Goal: Register for event/course

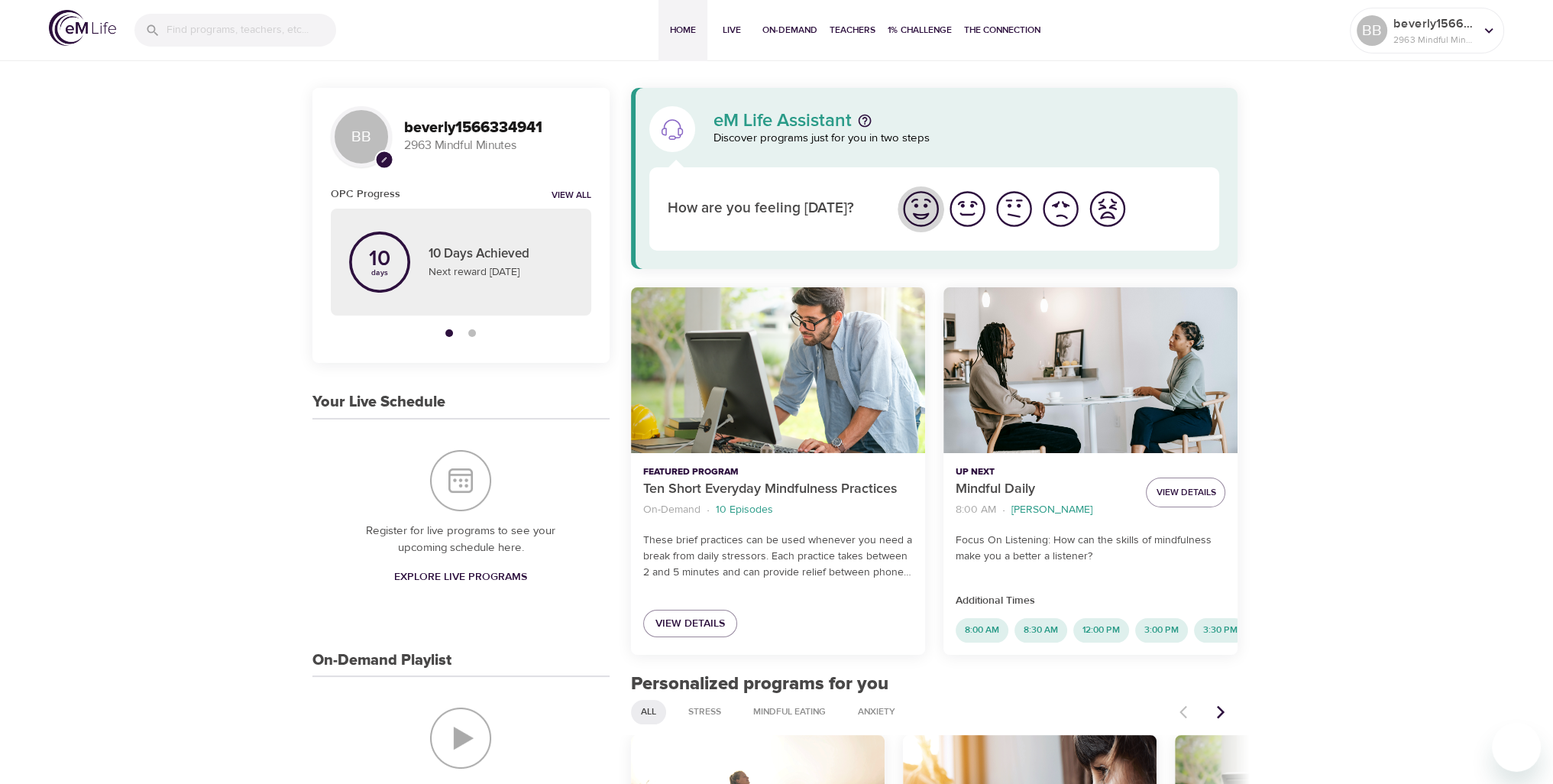
click at [923, 202] on img "I'm feeling great" at bounding box center [921, 210] width 42 height 42
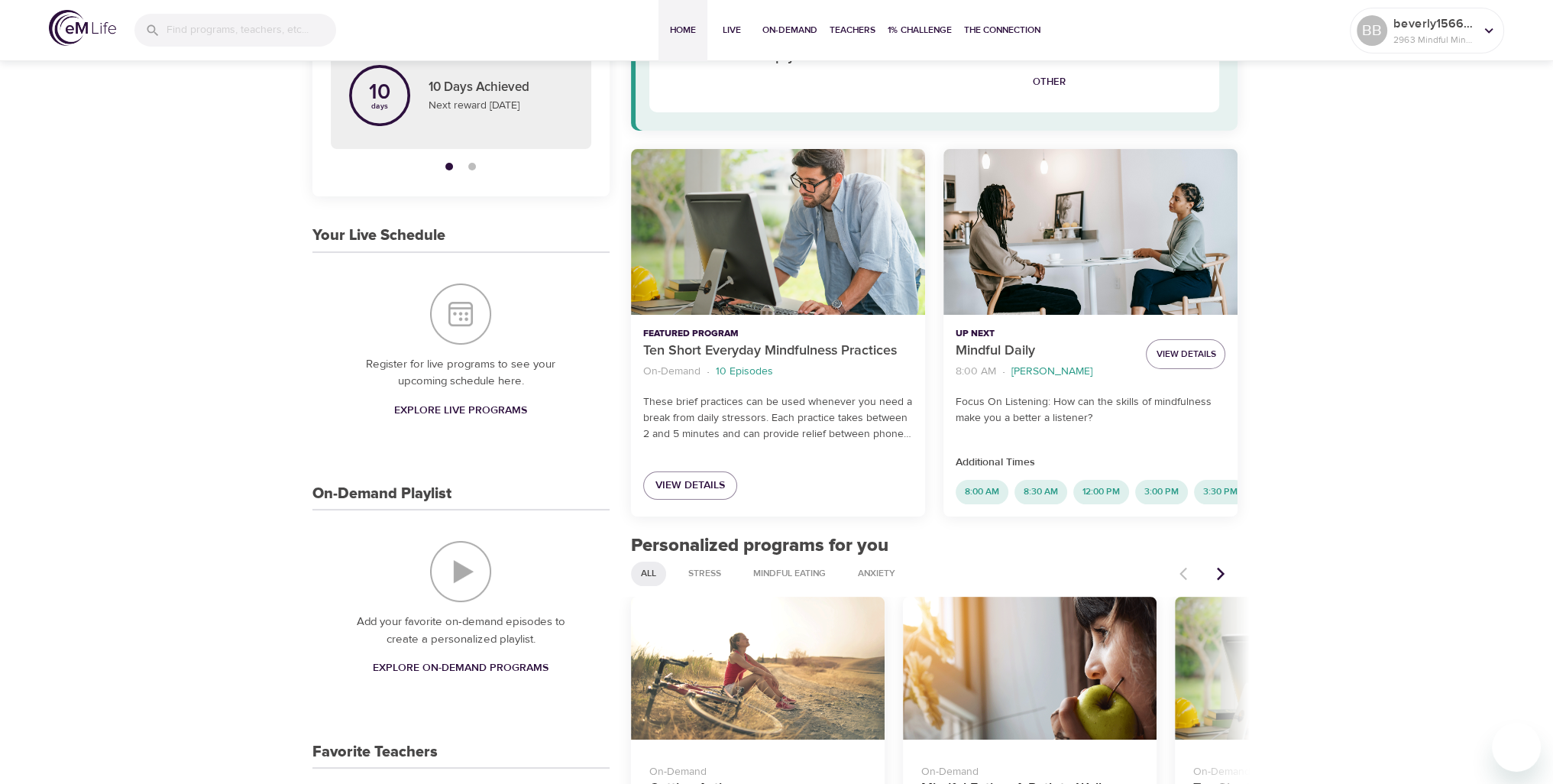
scroll to position [191, 0]
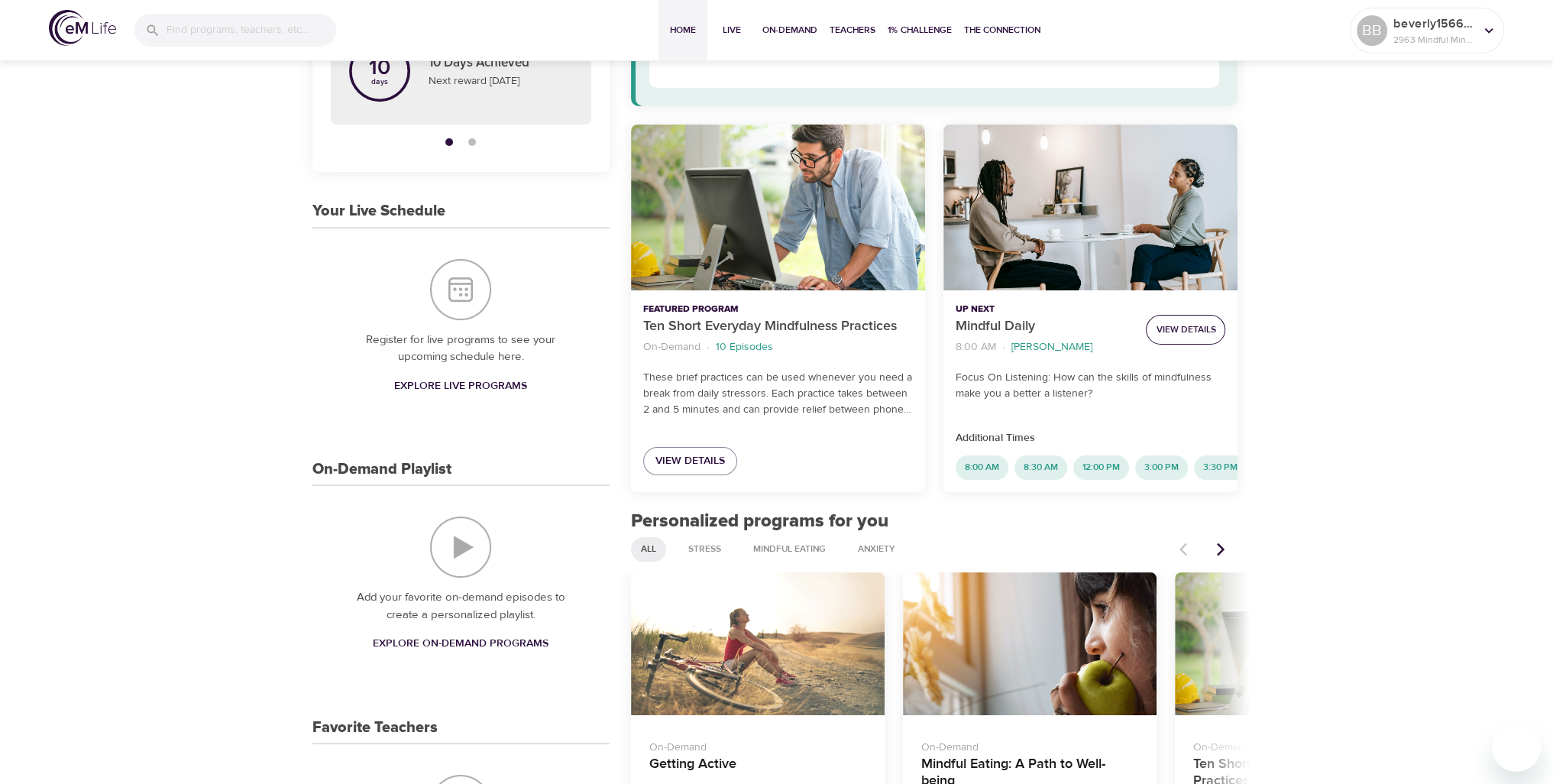
click at [1185, 334] on span "View Details" at bounding box center [1186, 329] width 60 height 16
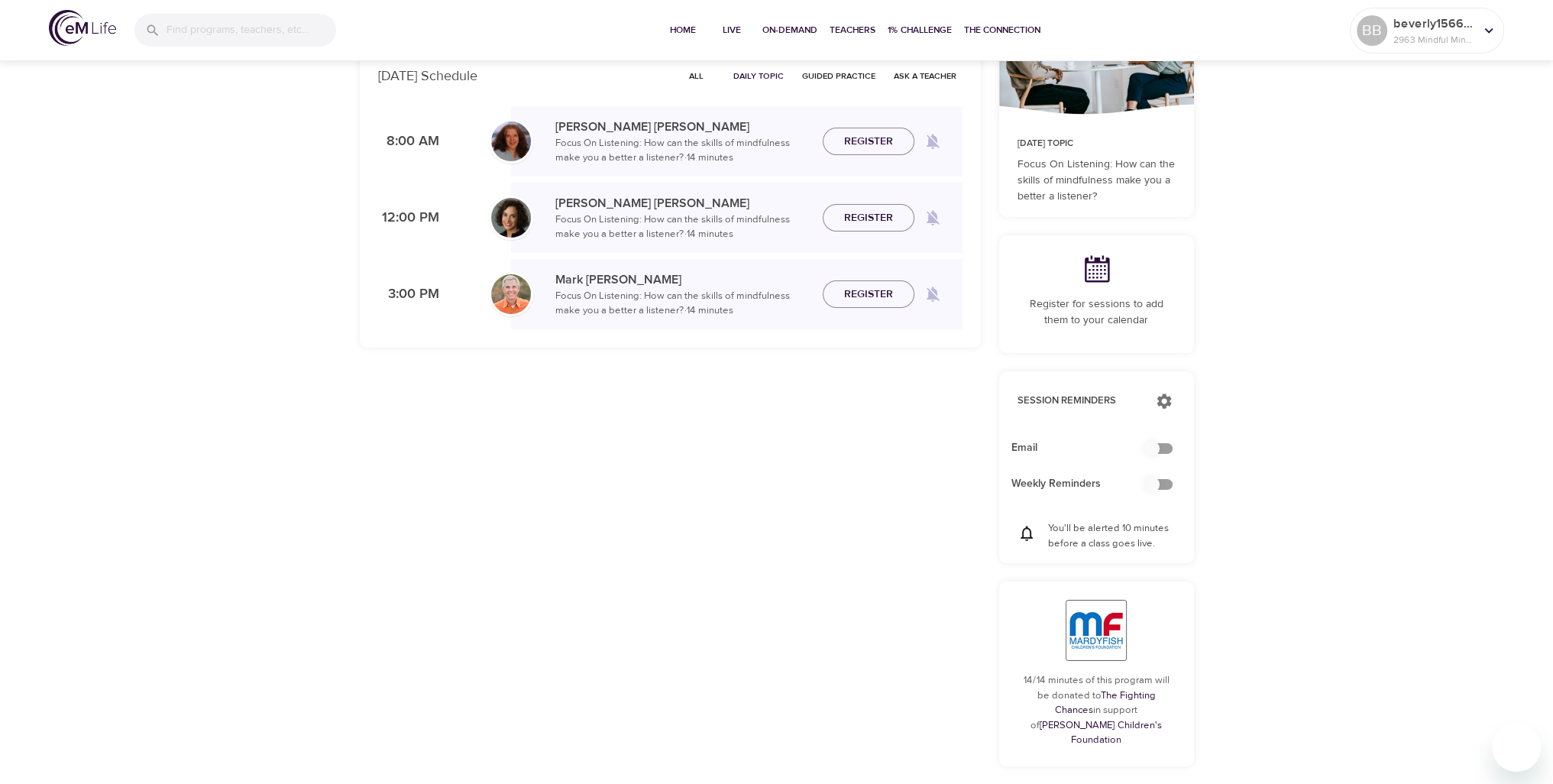
checkbox input "true"
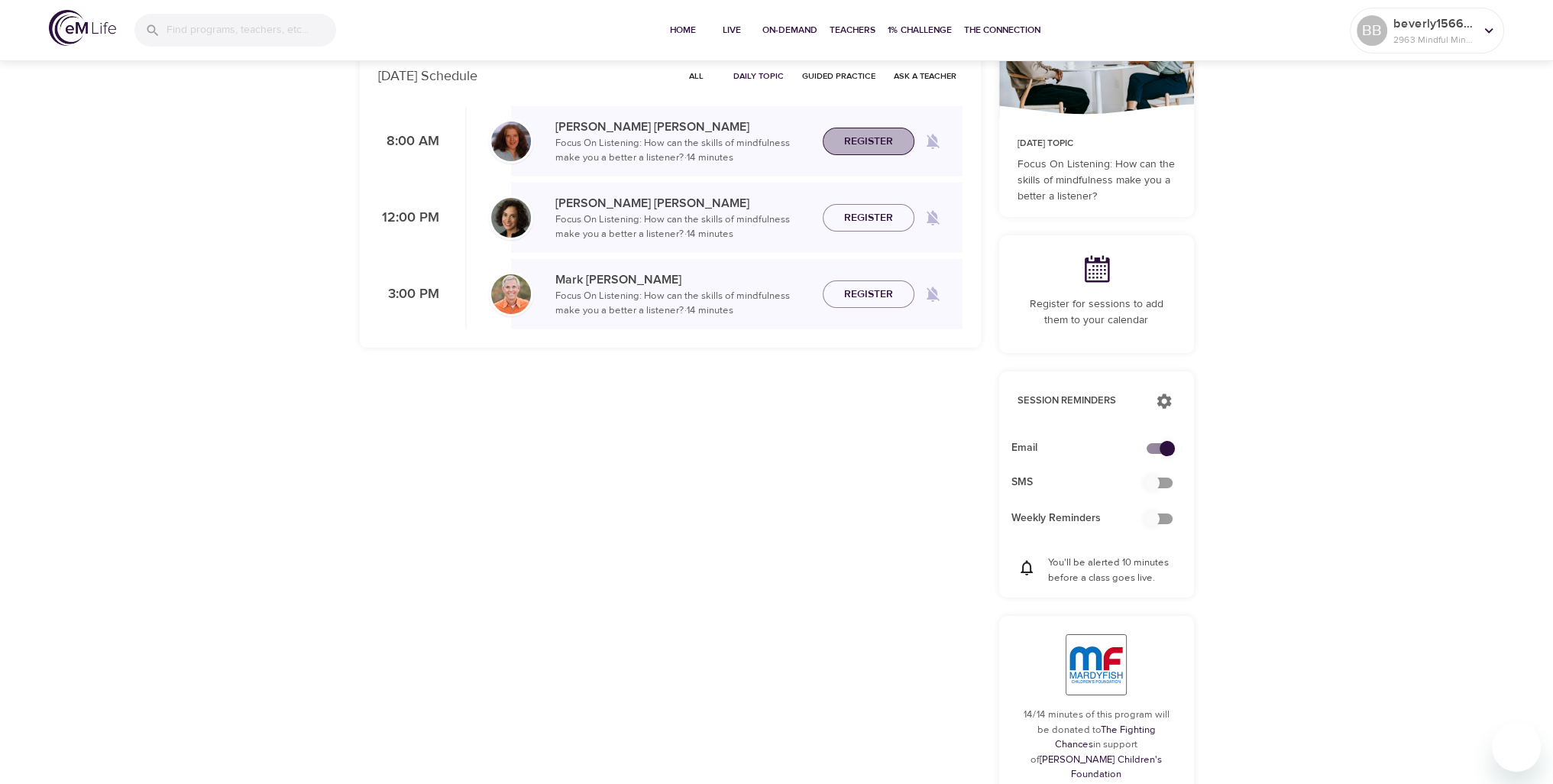
click at [869, 138] on span "Register" at bounding box center [868, 142] width 49 height 19
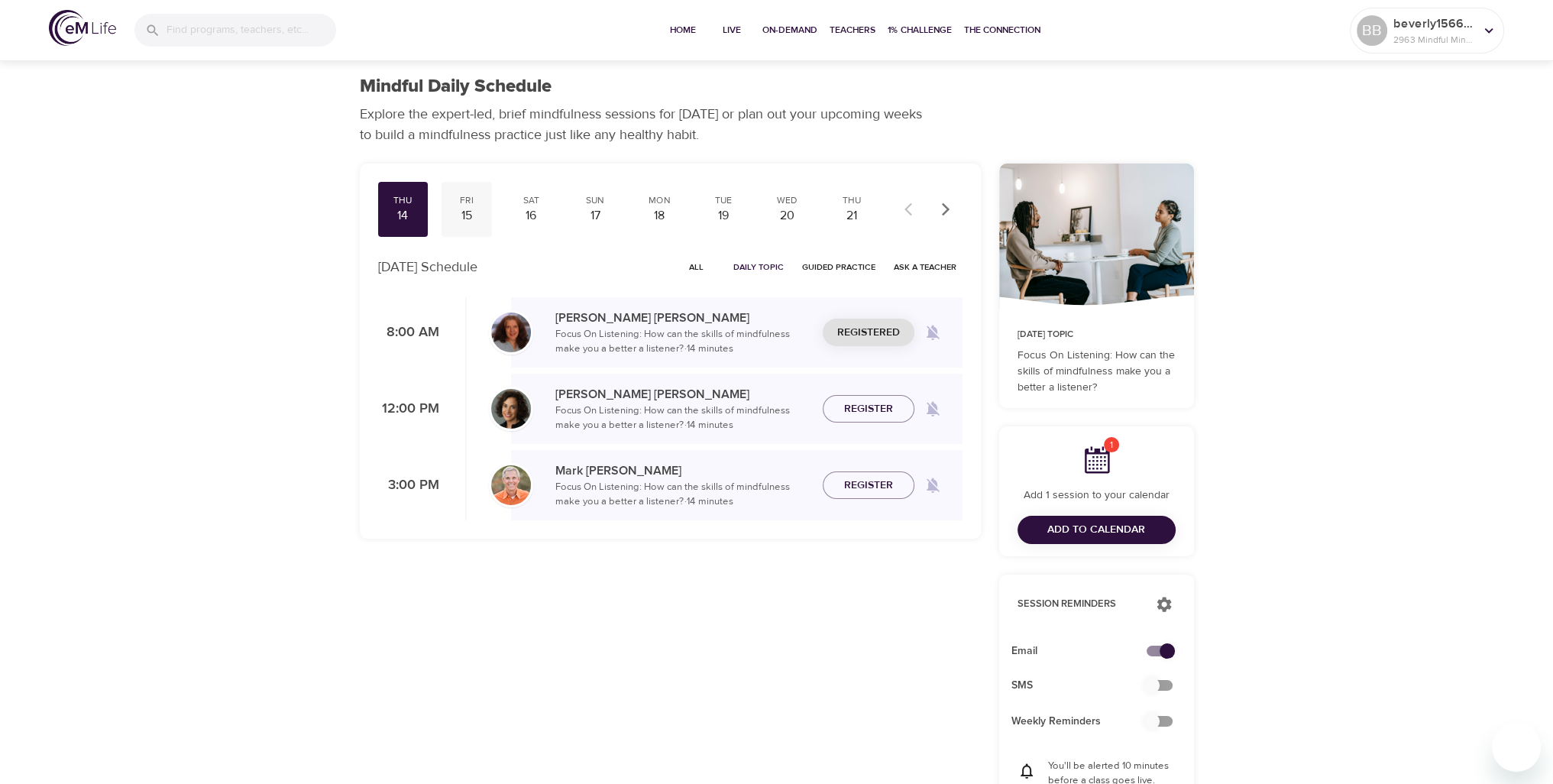
click at [466, 214] on div "15" at bounding box center [467, 215] width 39 height 17
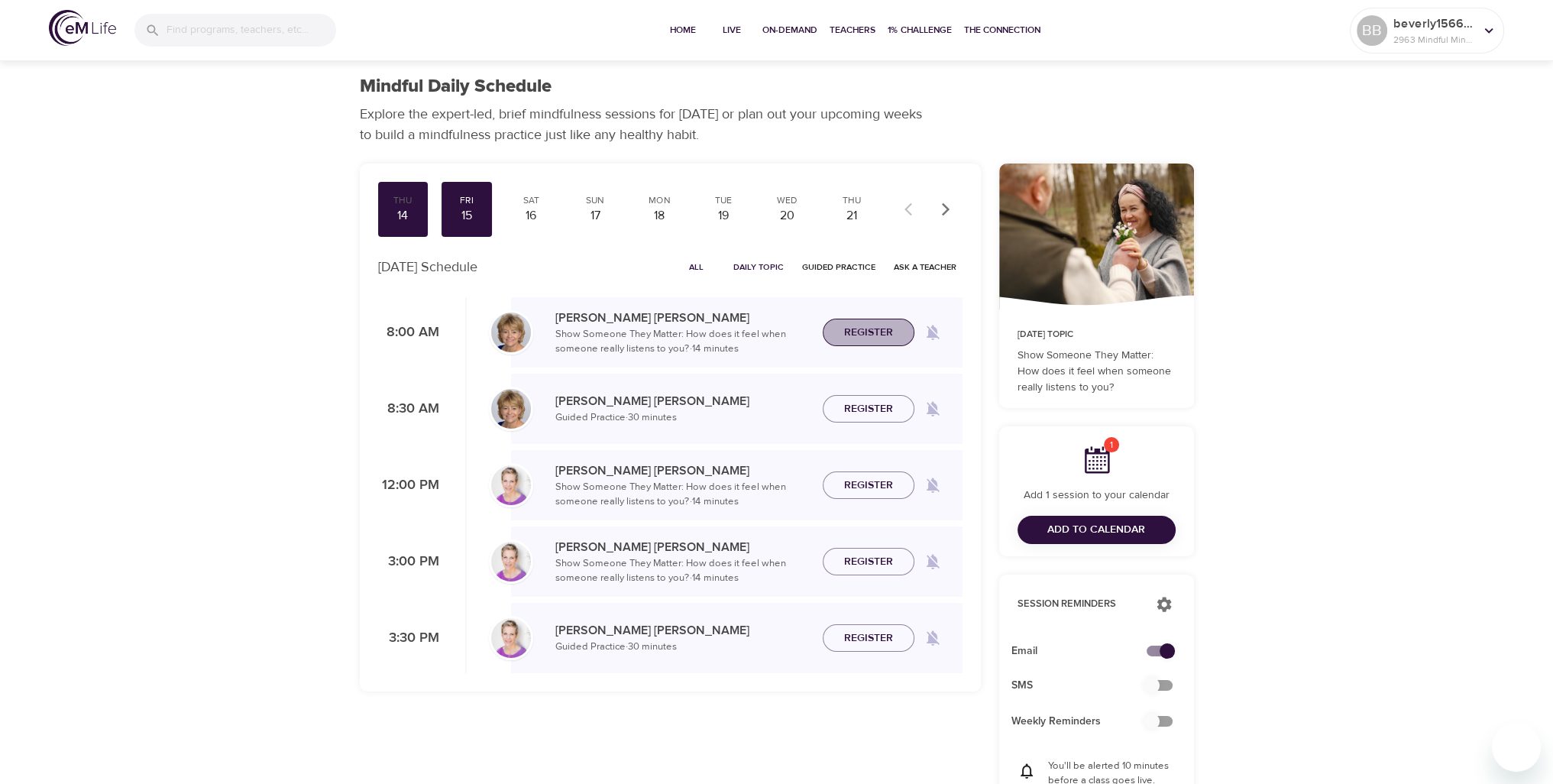
click at [859, 331] on span "Register" at bounding box center [868, 333] width 49 height 19
click at [661, 209] on div "18" at bounding box center [660, 215] width 39 height 17
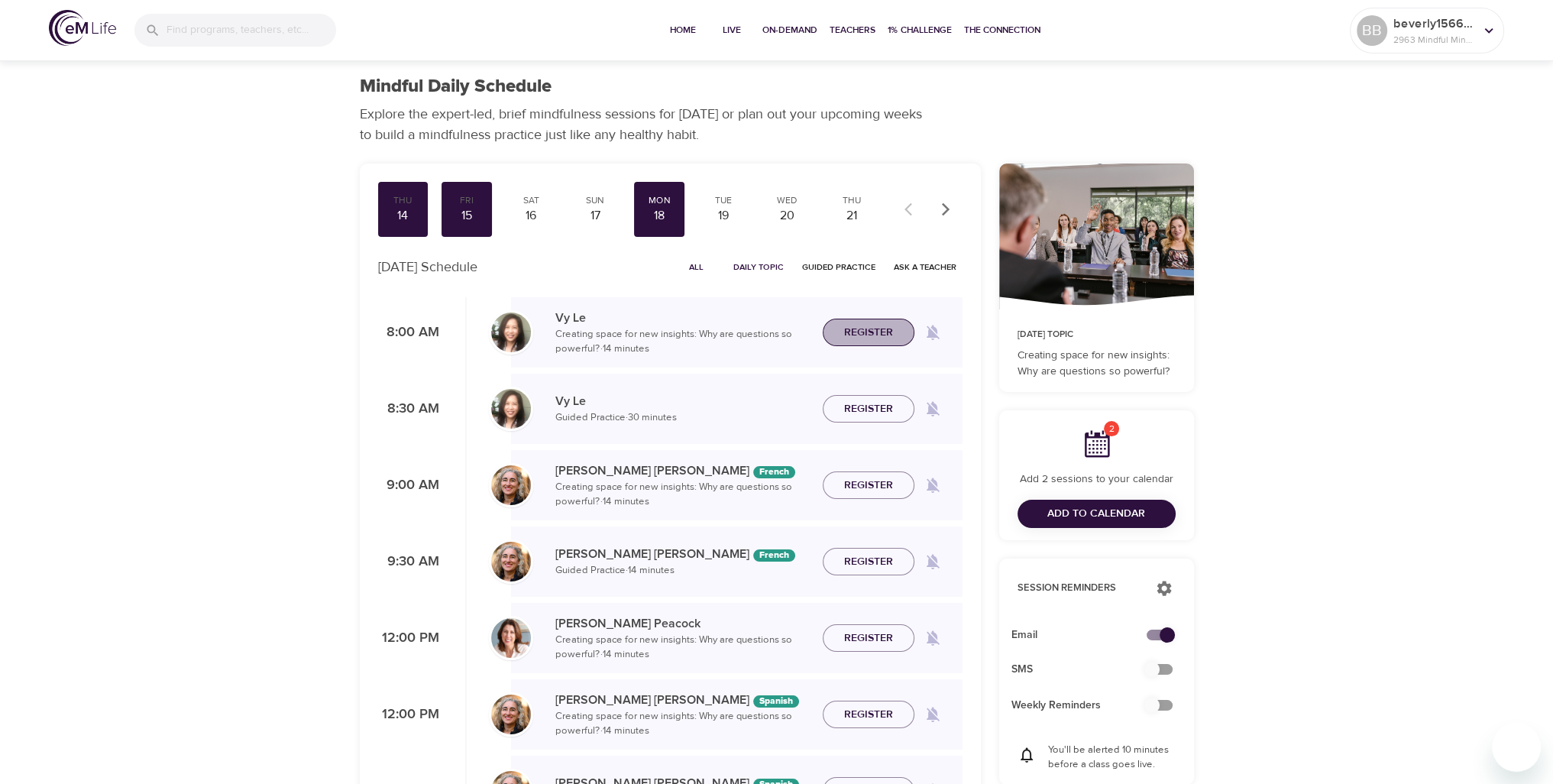
click at [863, 324] on span "Register" at bounding box center [868, 333] width 49 height 19
click at [720, 210] on div "19" at bounding box center [723, 215] width 39 height 17
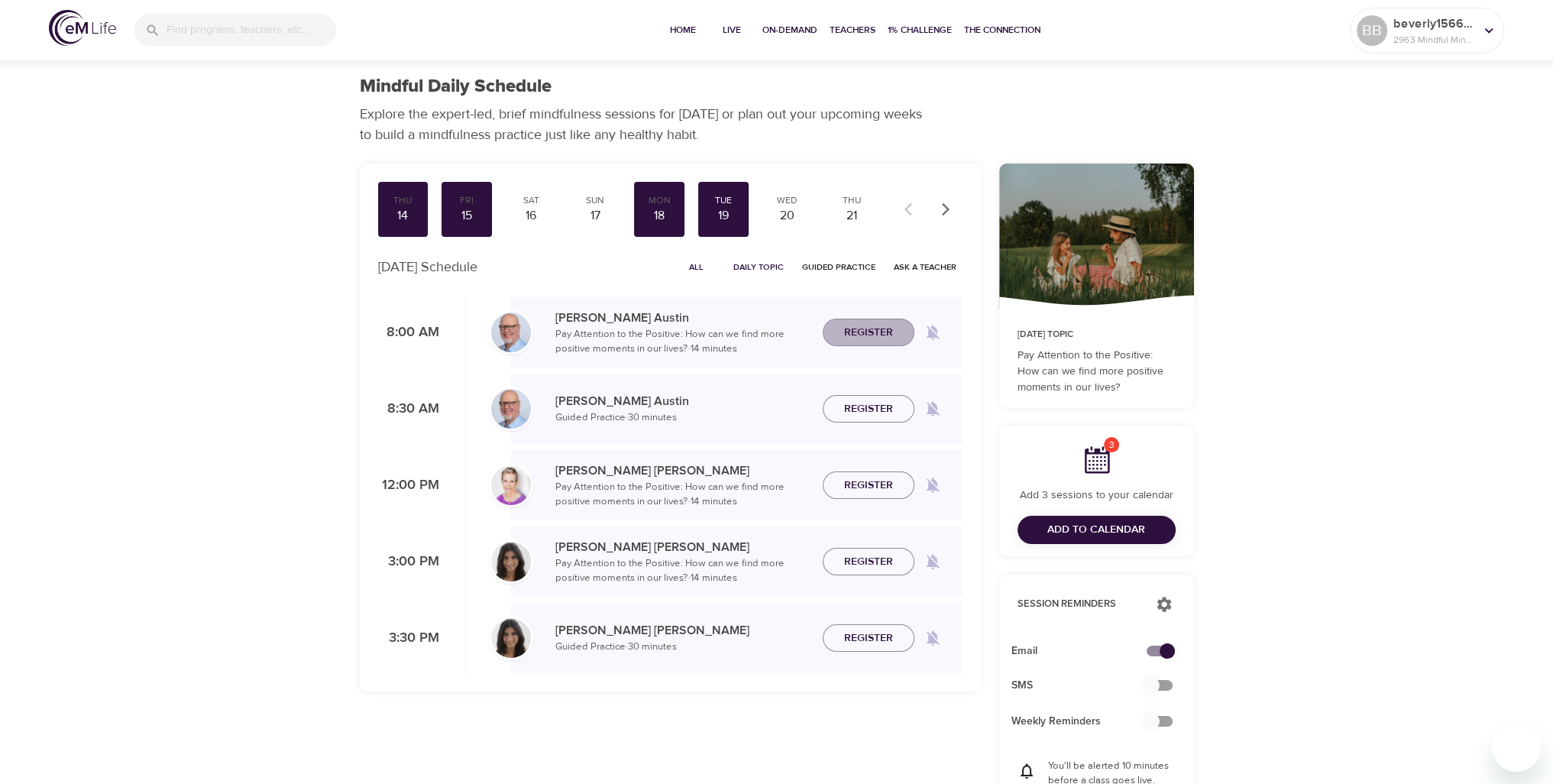
click at [865, 327] on span "Register" at bounding box center [868, 333] width 49 height 19
click at [794, 214] on div "20" at bounding box center [788, 215] width 39 height 17
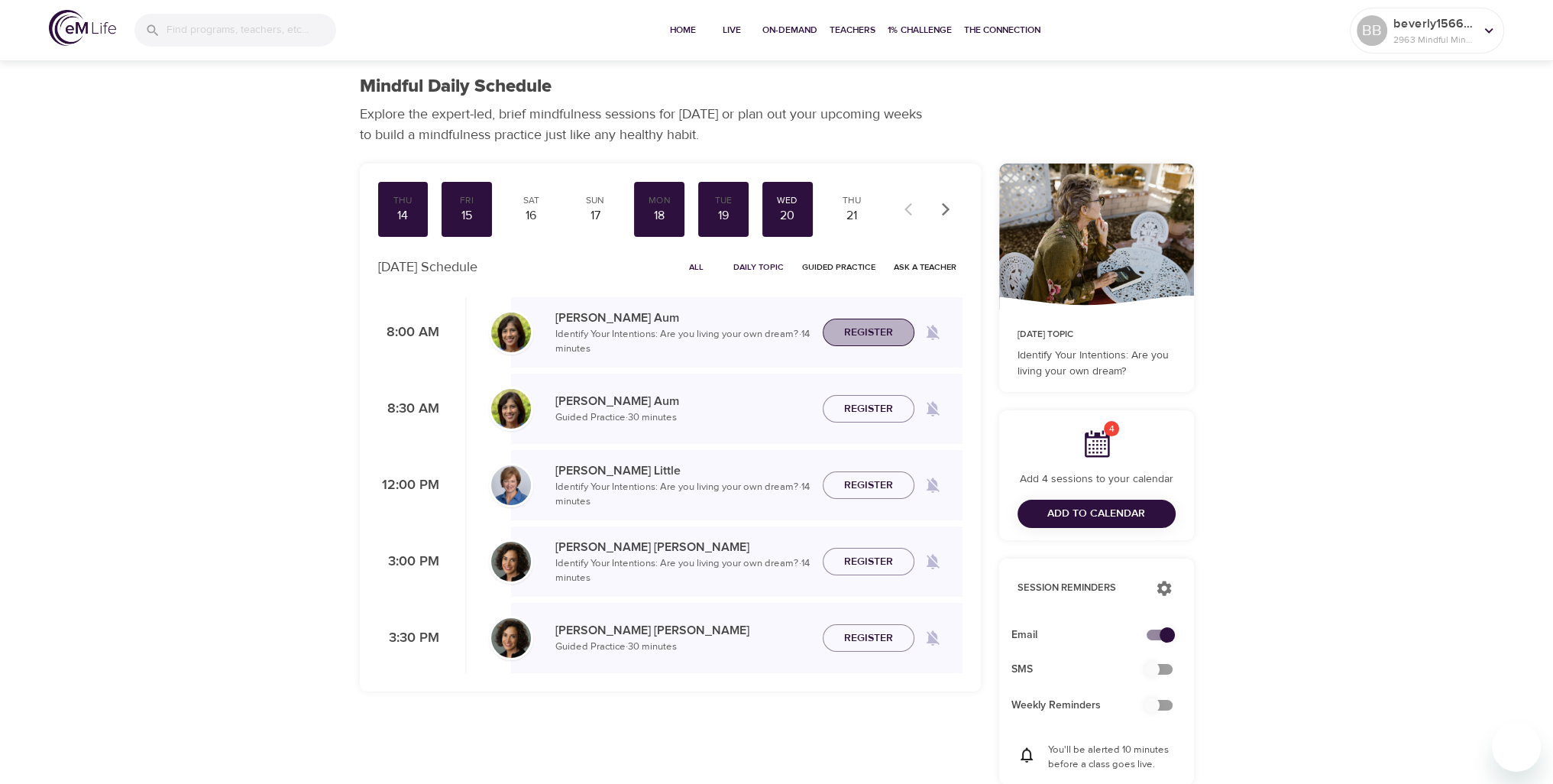
click at [873, 324] on span "Register" at bounding box center [868, 333] width 49 height 19
click at [855, 211] on div "21" at bounding box center [852, 215] width 39 height 17
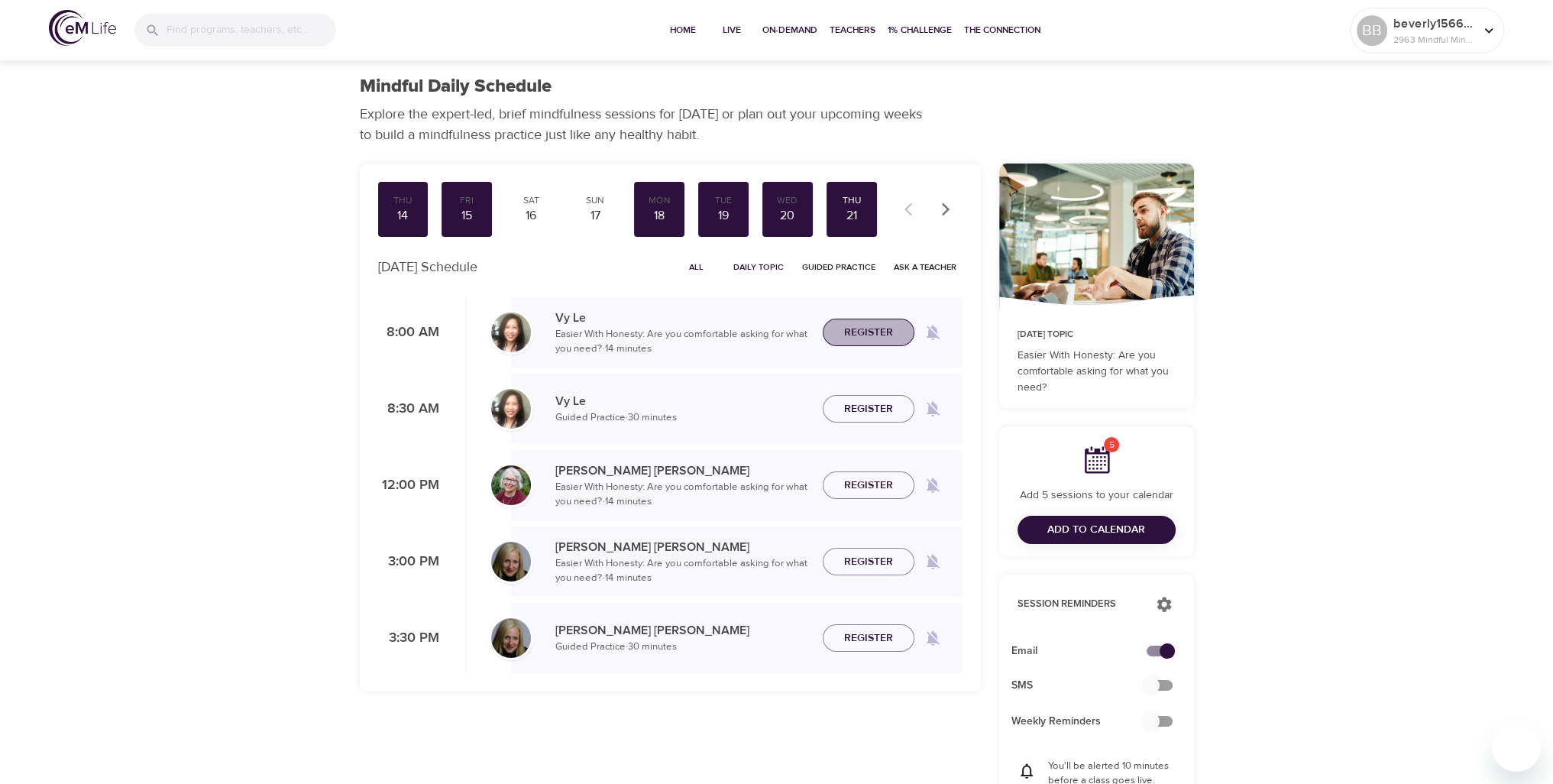
click at [881, 335] on span "Register" at bounding box center [868, 333] width 49 height 19
click at [943, 207] on icon "button" at bounding box center [946, 210] width 15 height 15
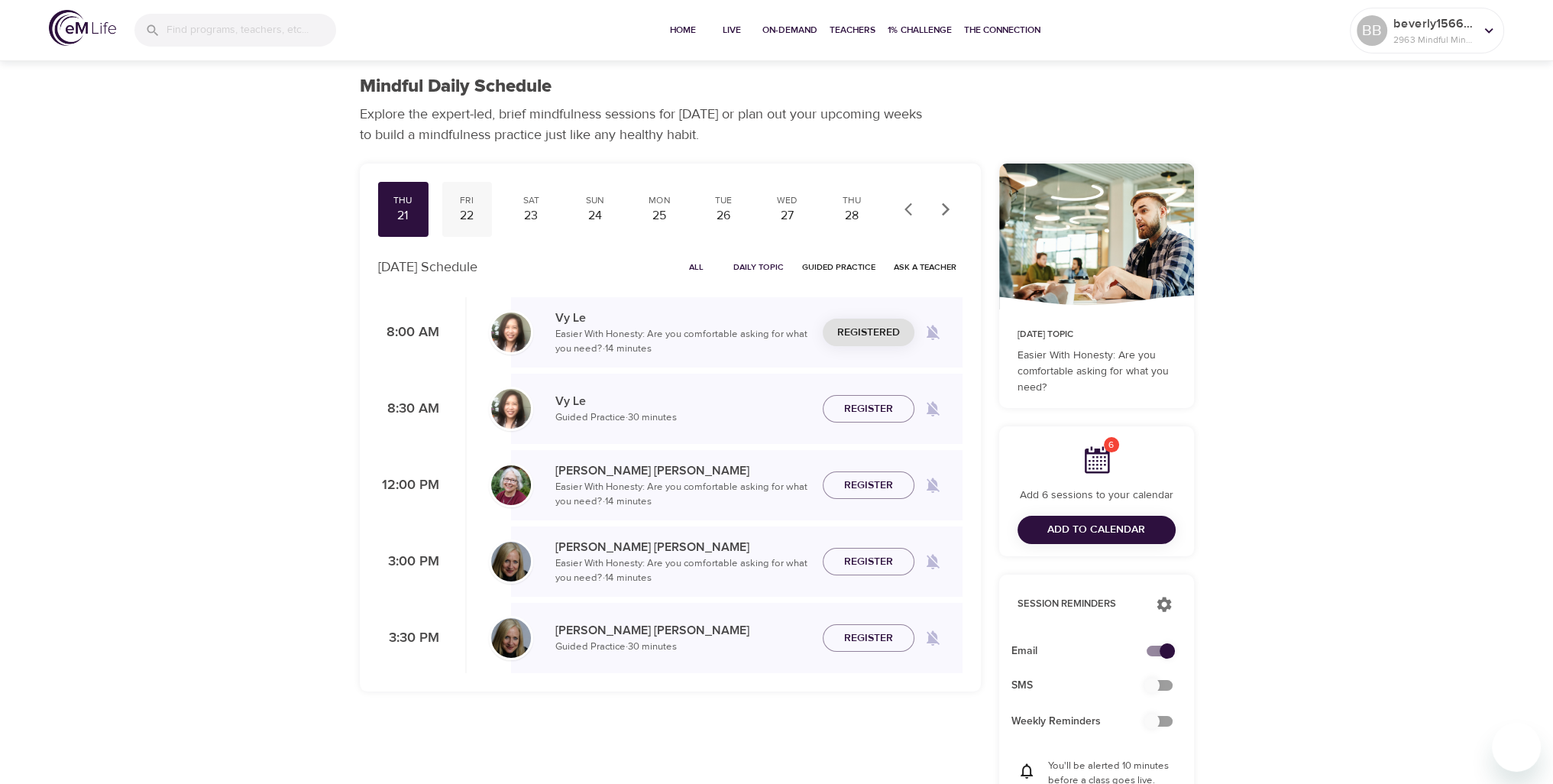
click at [469, 215] on div "22" at bounding box center [467, 215] width 39 height 17
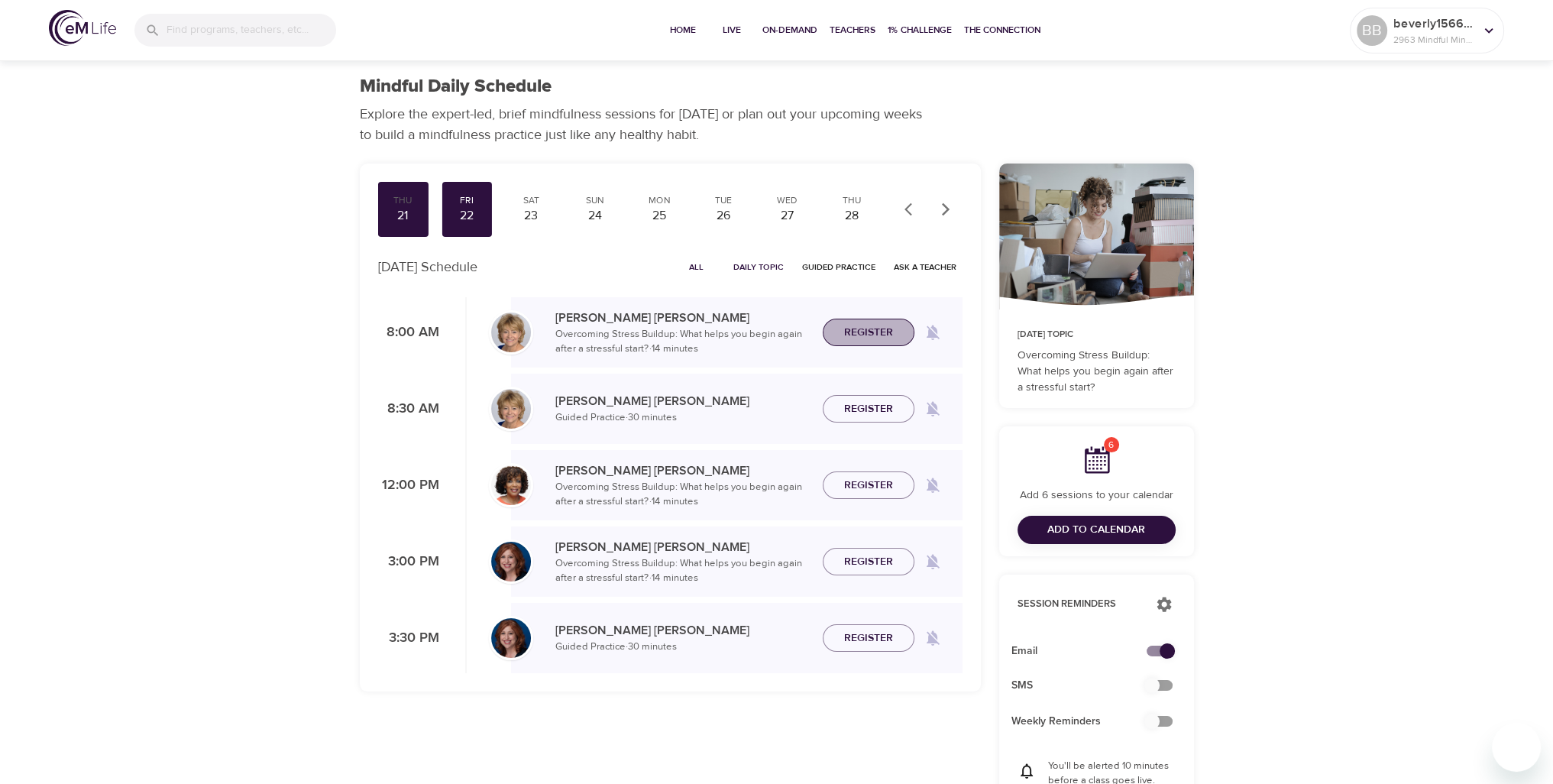
click at [880, 327] on span "Register" at bounding box center [868, 333] width 49 height 19
click at [658, 210] on div "25" at bounding box center [660, 215] width 39 height 17
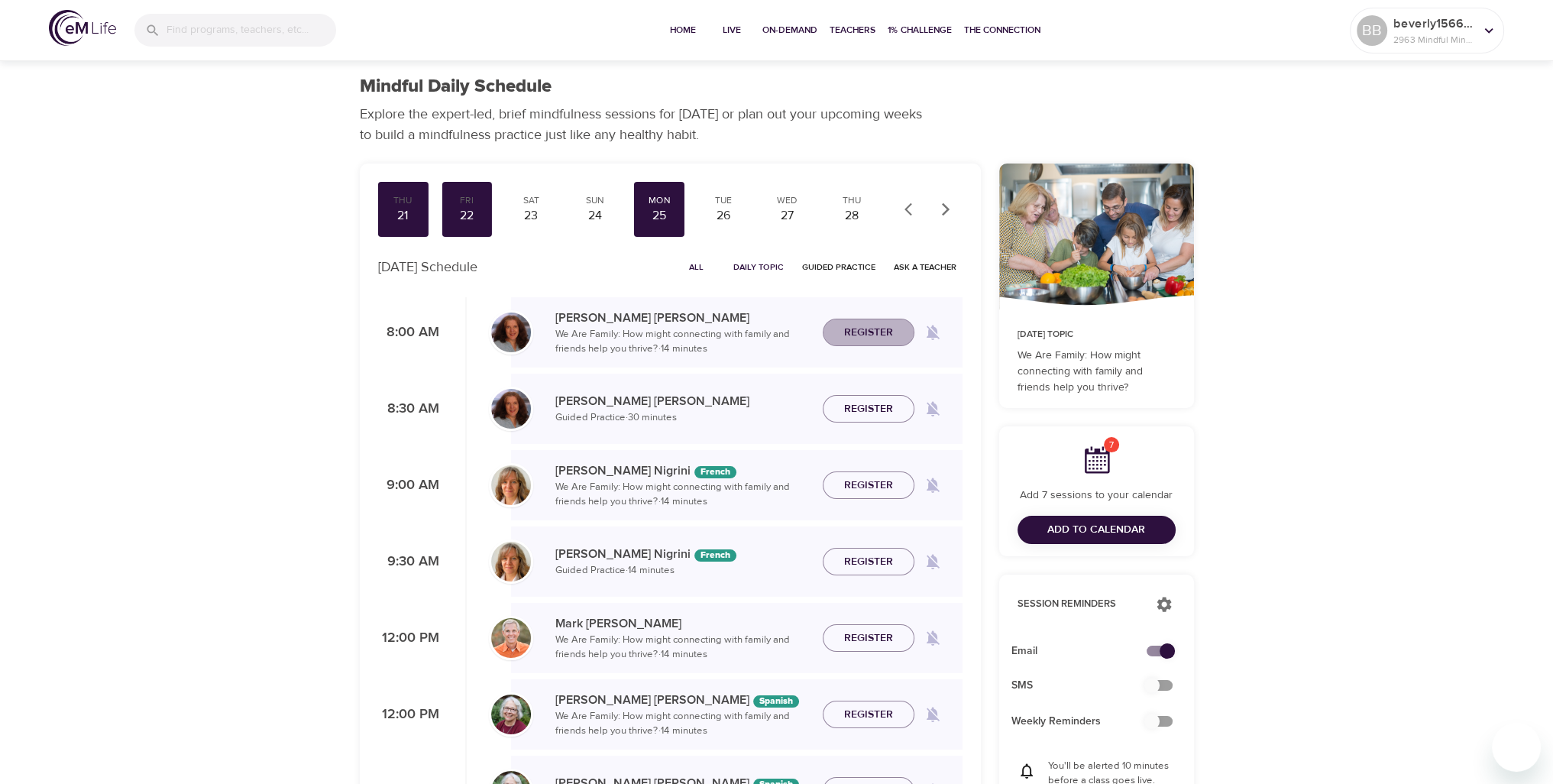
drag, startPoint x: 890, startPoint y: 328, endPoint x: 878, endPoint y: 327, distance: 12.0
click at [890, 328] on span "Register" at bounding box center [868, 333] width 49 height 19
click at [721, 214] on div "26" at bounding box center [723, 215] width 39 height 17
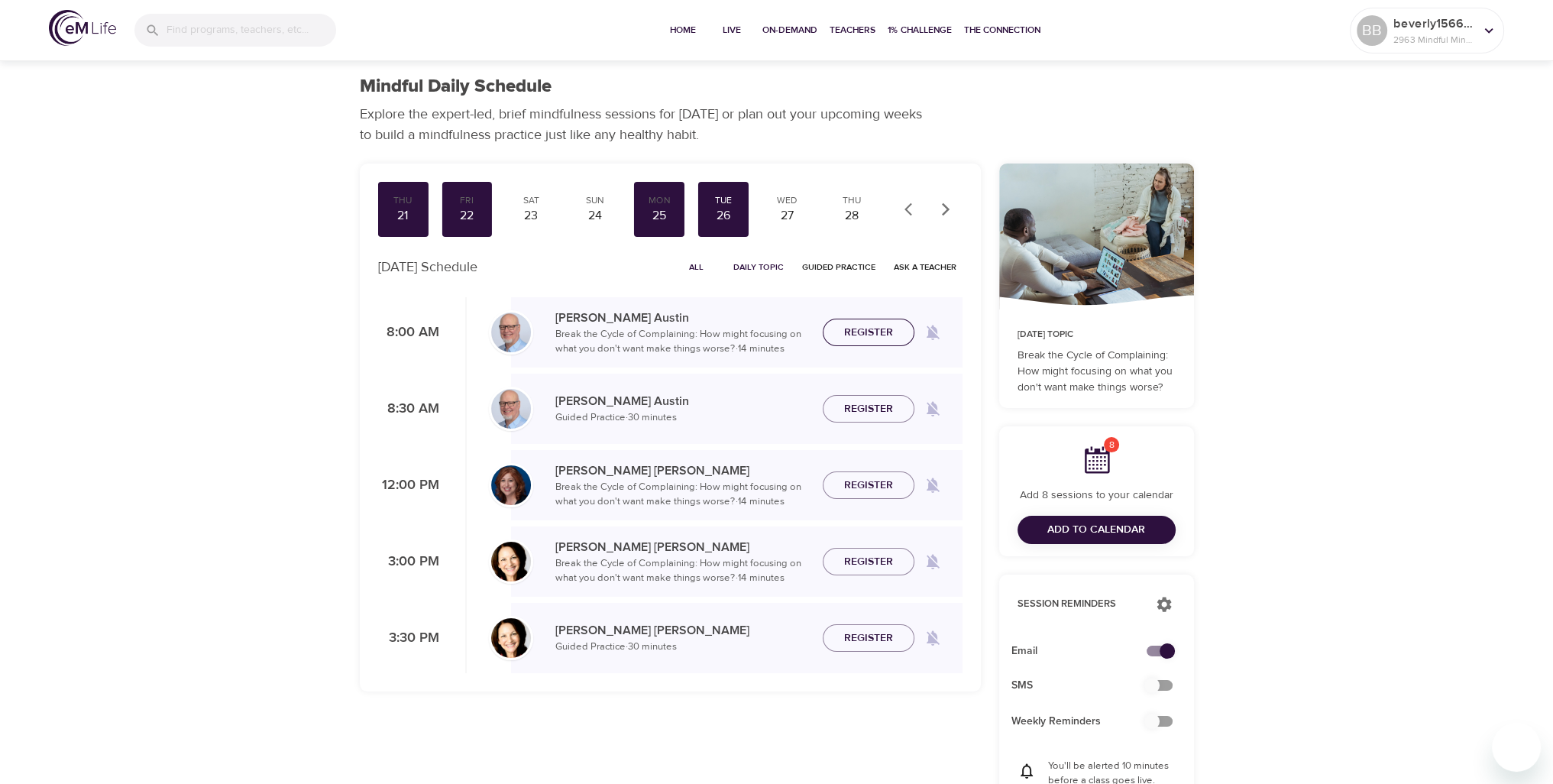
click at [868, 331] on span "Register" at bounding box center [868, 333] width 49 height 19
click at [785, 211] on div "27" at bounding box center [788, 215] width 39 height 17
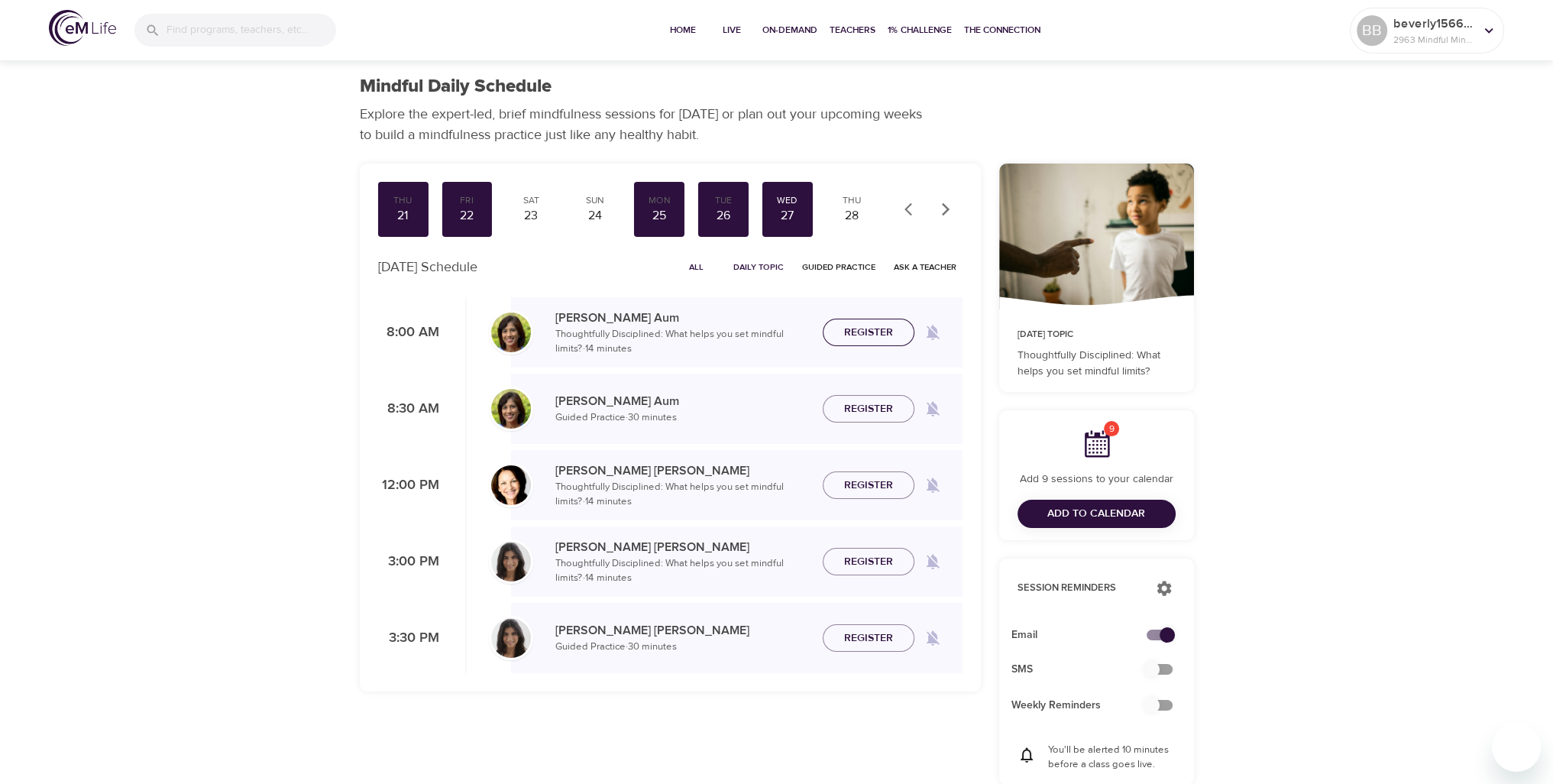
click at [873, 330] on span "Register" at bounding box center [868, 333] width 49 height 19
click at [1109, 447] on icon at bounding box center [1097, 444] width 25 height 27
click at [1103, 508] on span "Add to Calendar" at bounding box center [1096, 514] width 98 height 19
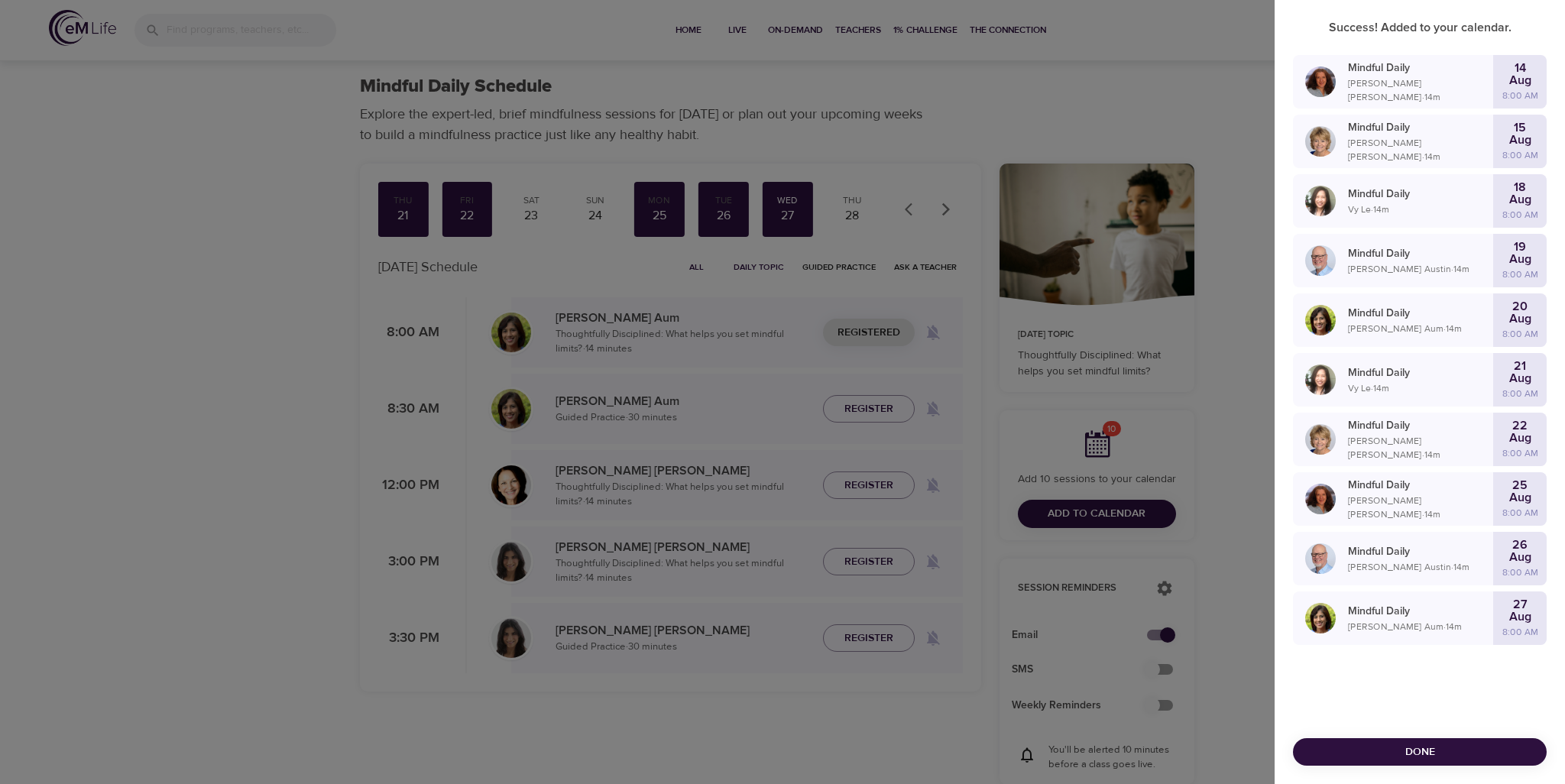
click at [1455, 749] on span "Done" at bounding box center [1419, 752] width 229 height 19
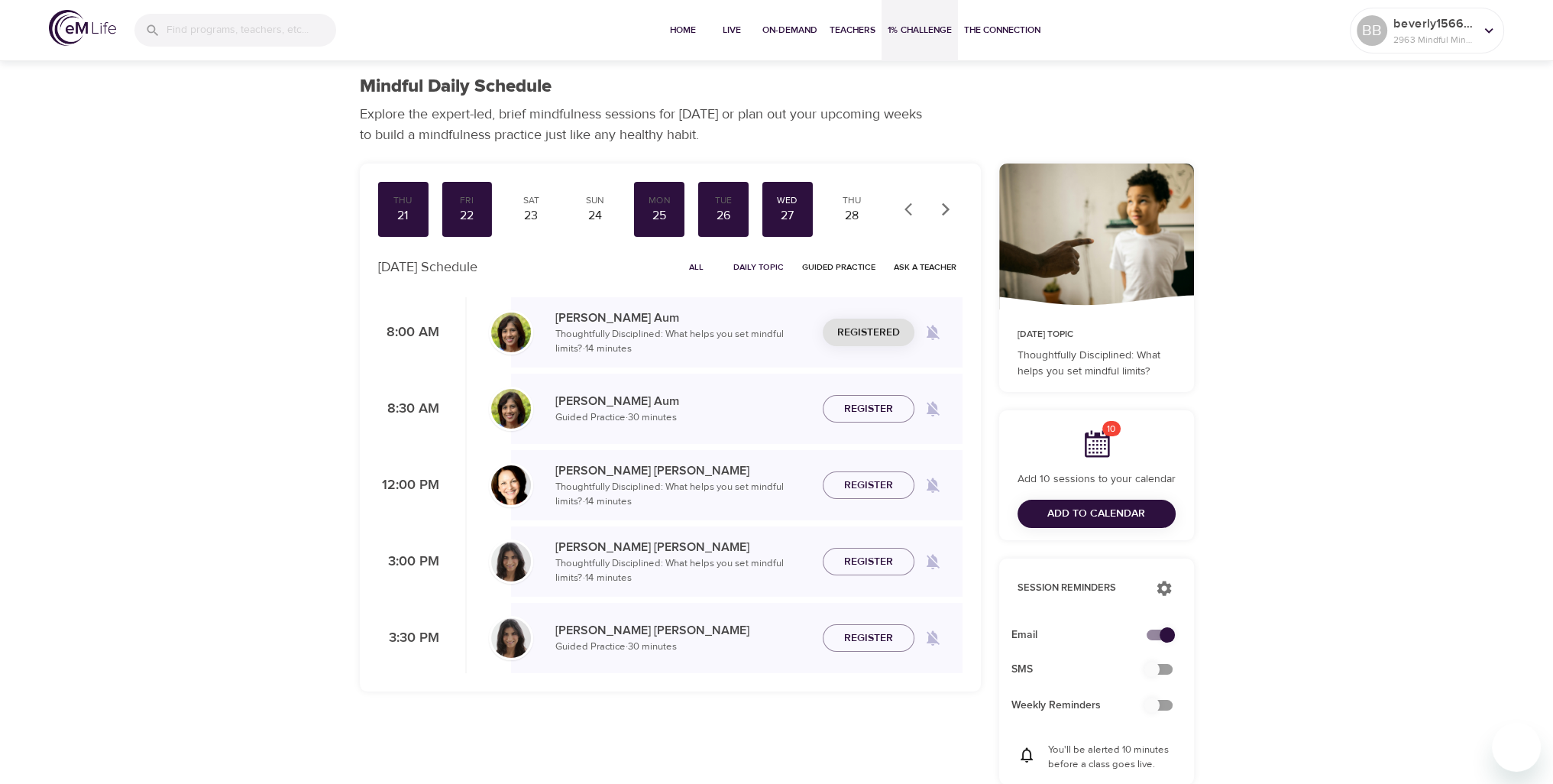
click at [925, 26] on span "1% Challenge" at bounding box center [919, 30] width 64 height 16
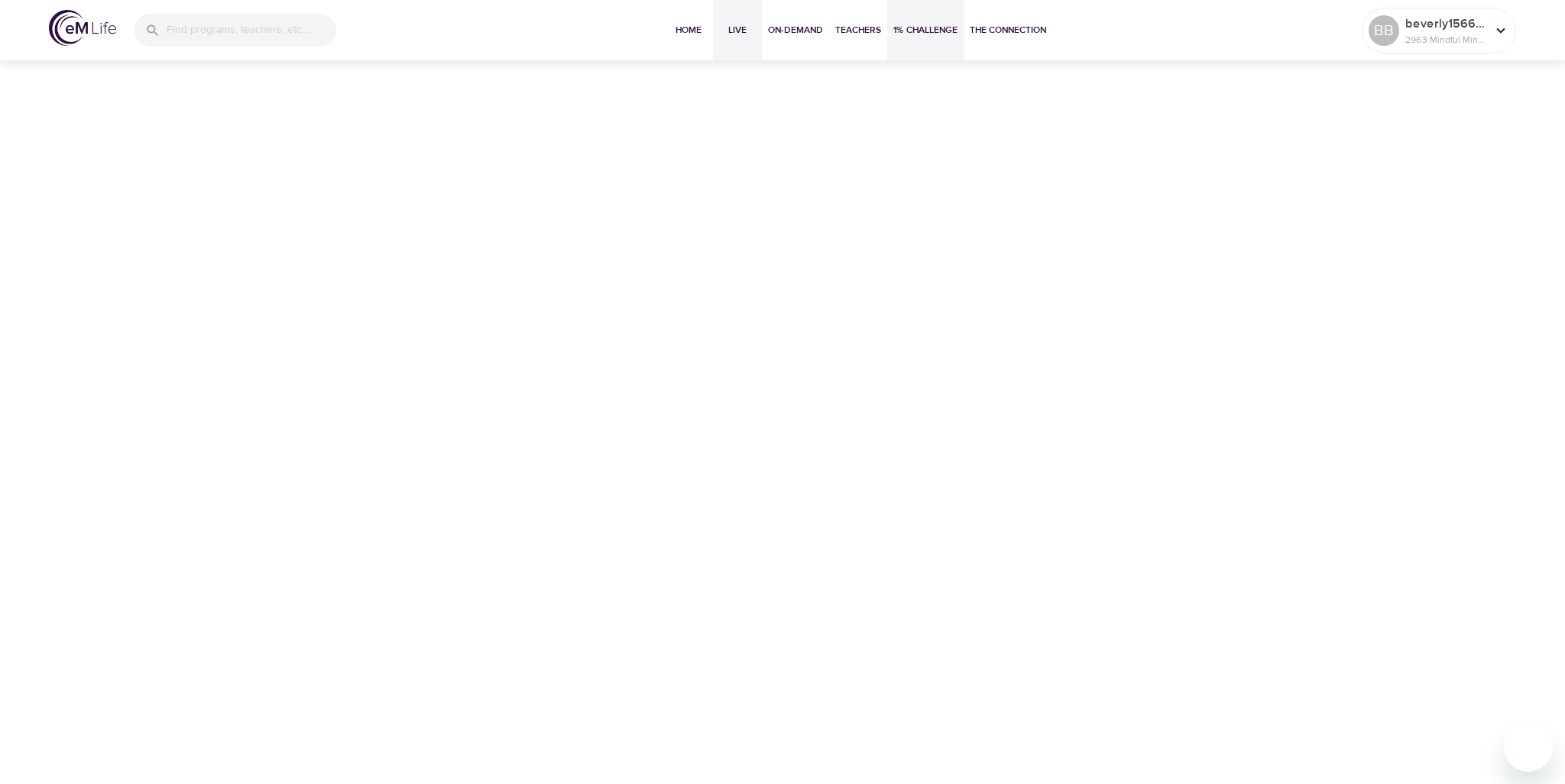
click at [742, 28] on span "Live" at bounding box center [737, 30] width 37 height 16
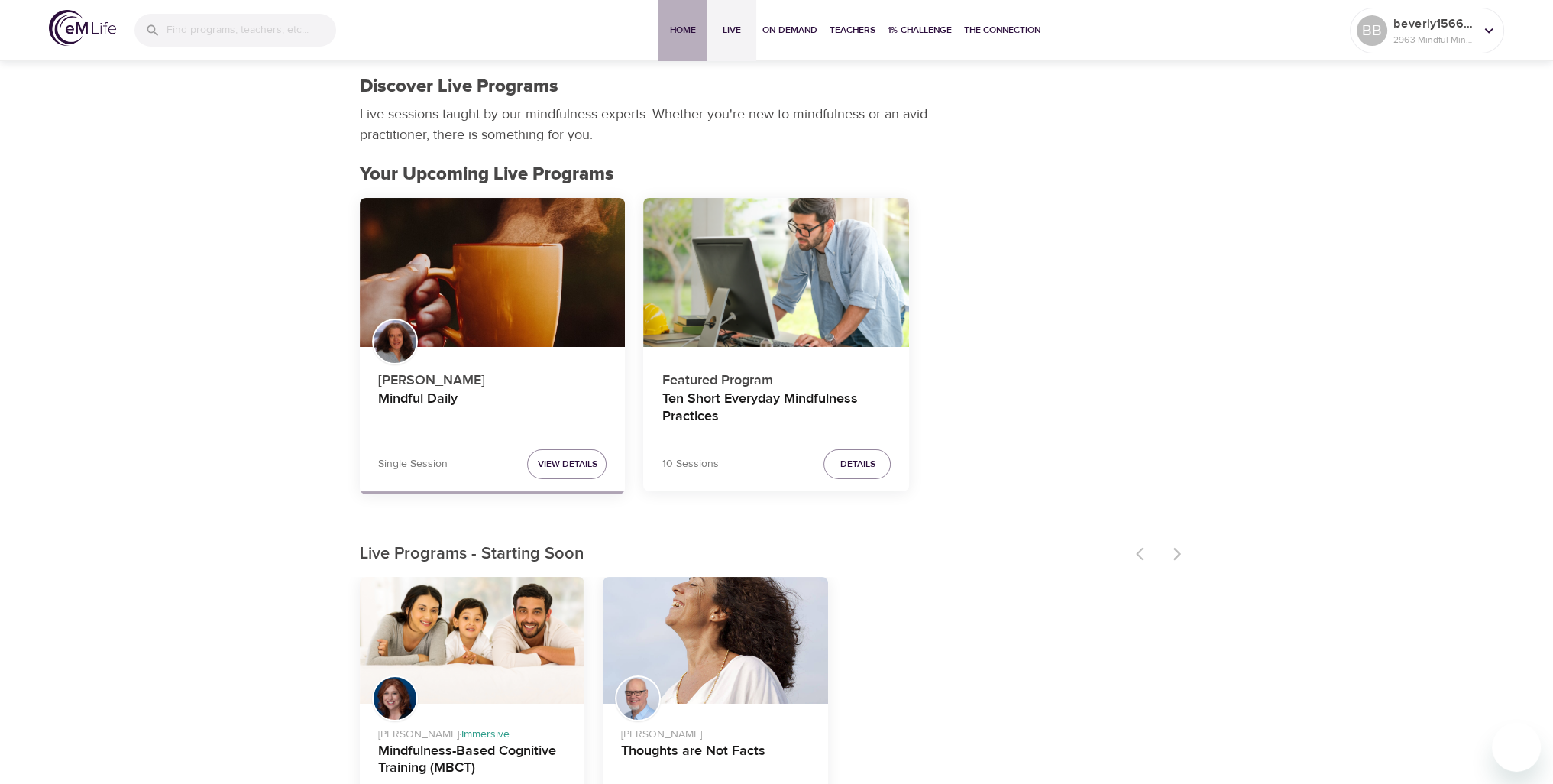
click at [685, 34] on span "Home" at bounding box center [683, 30] width 37 height 16
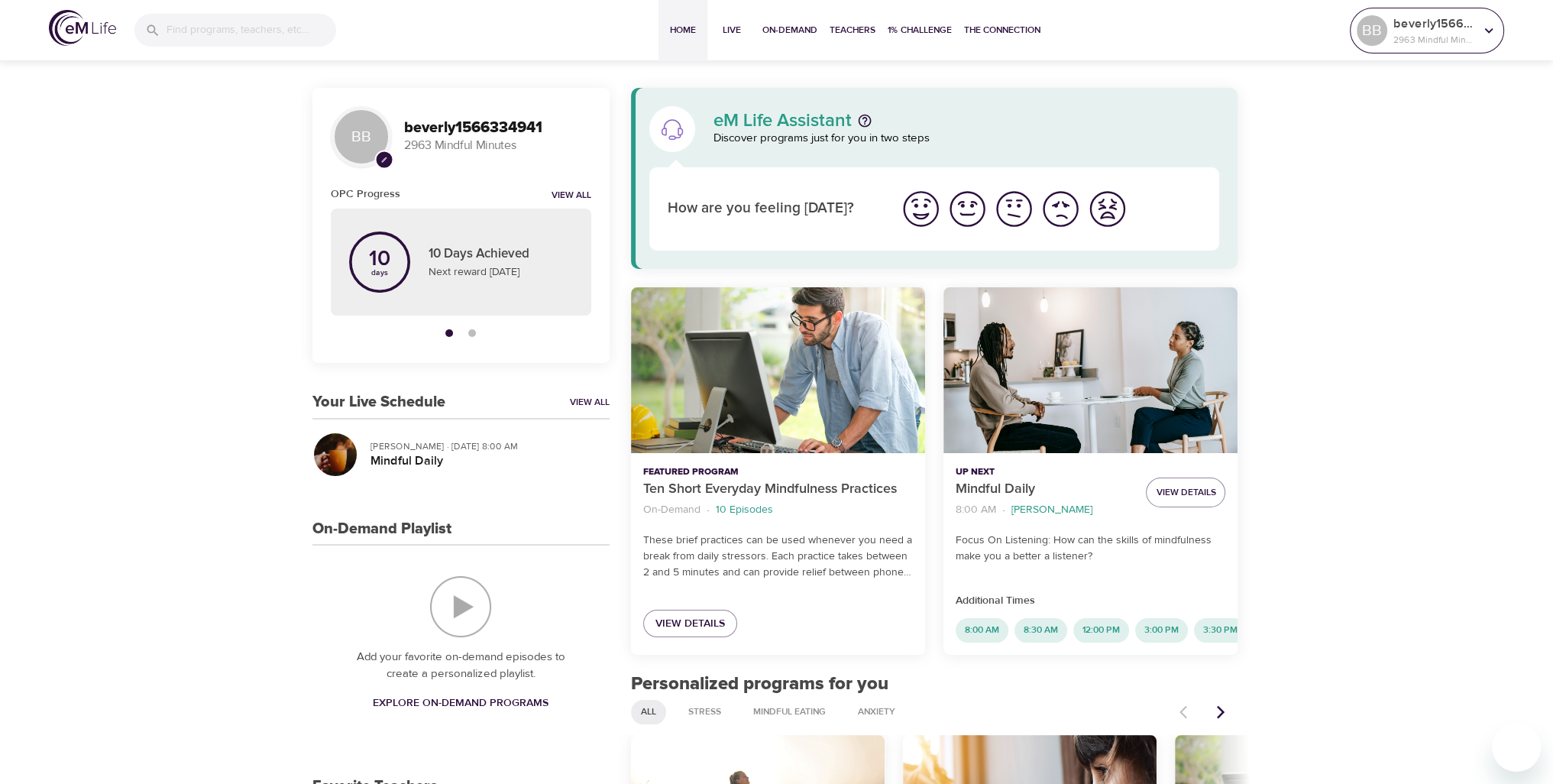
click at [1484, 31] on icon at bounding box center [1488, 30] width 16 height 16
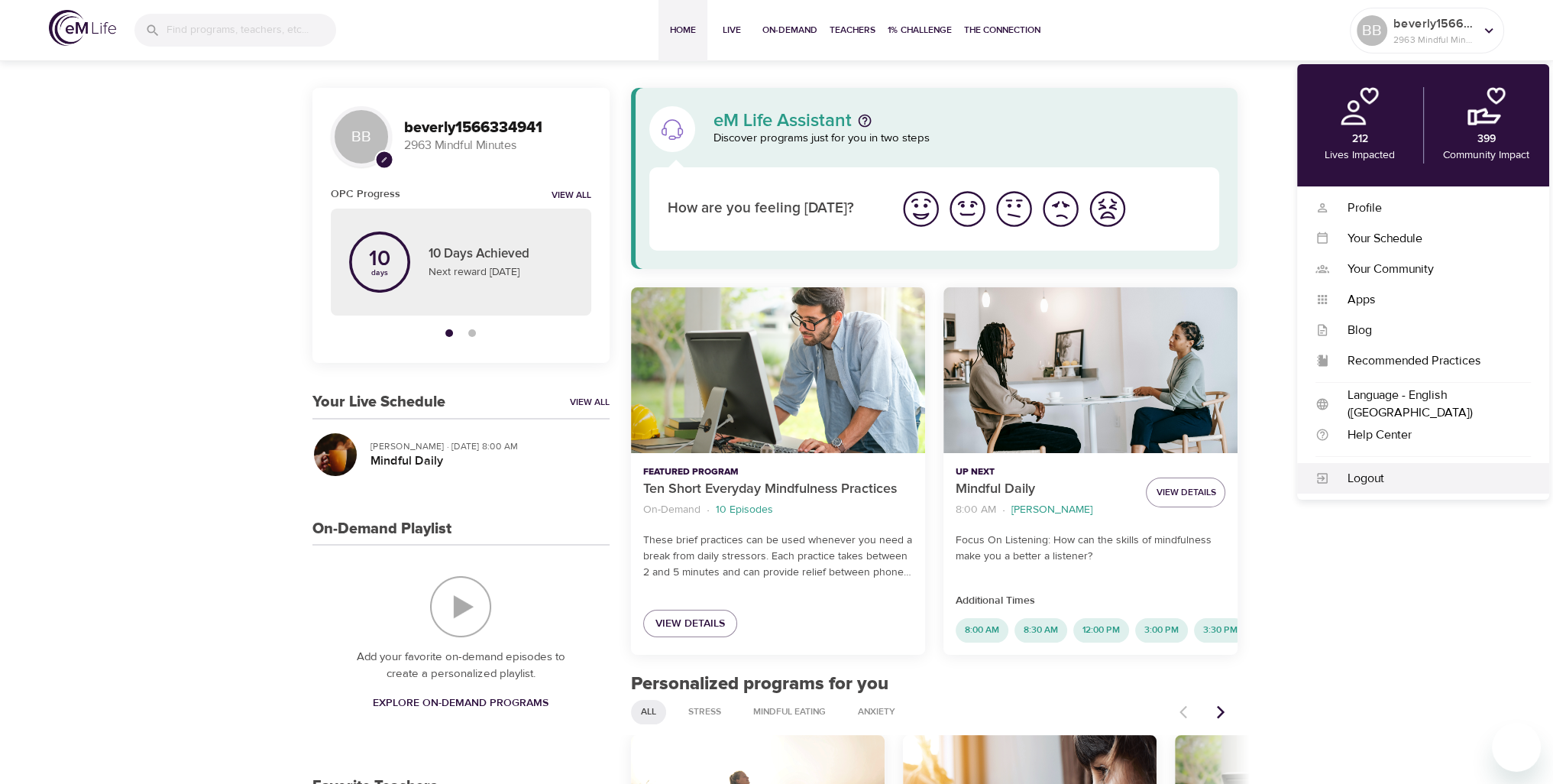
click at [1372, 473] on div "Logout" at bounding box center [1430, 479] width 202 height 17
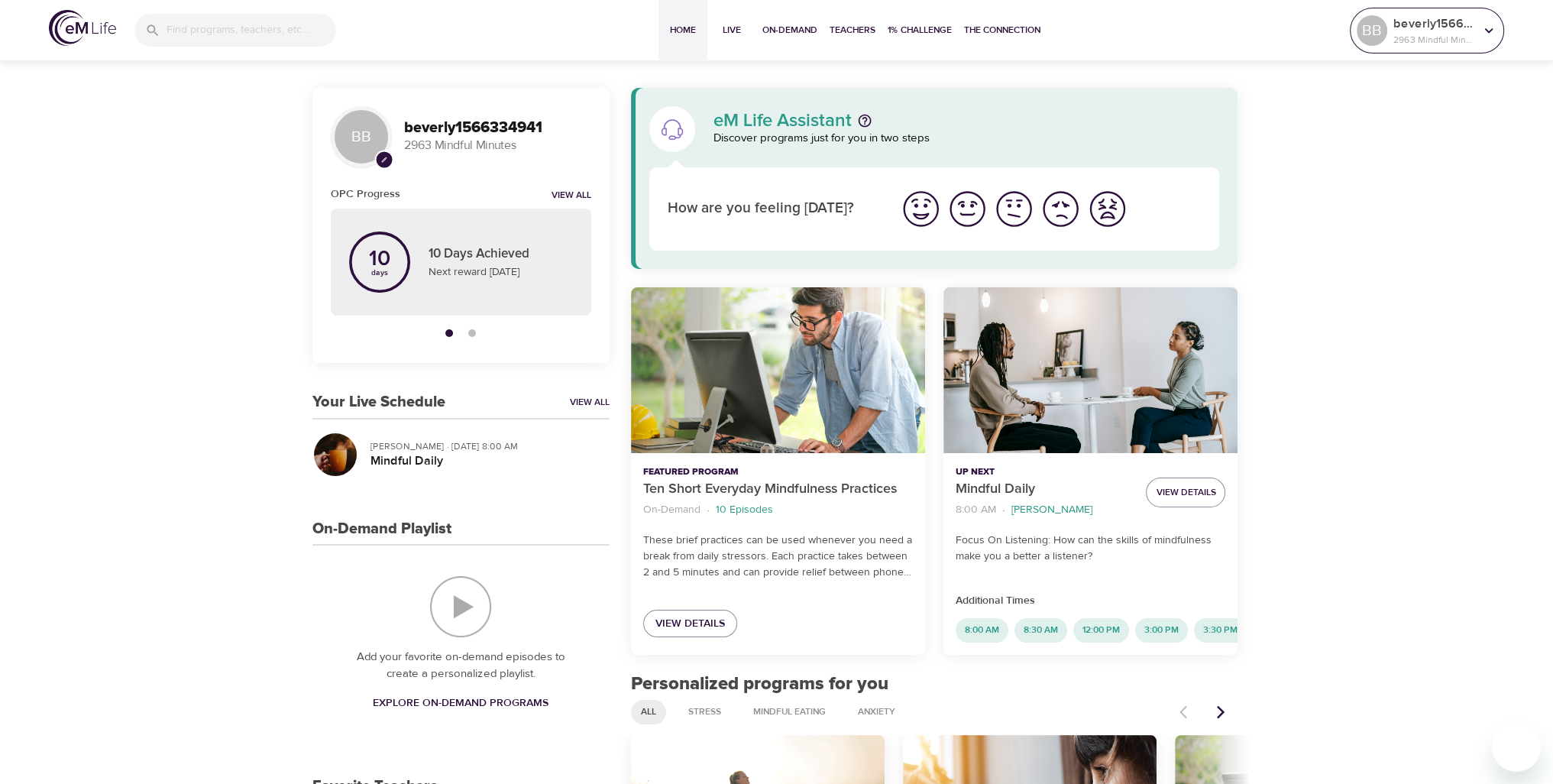
click at [1488, 27] on icon at bounding box center [1488, 30] width 16 height 16
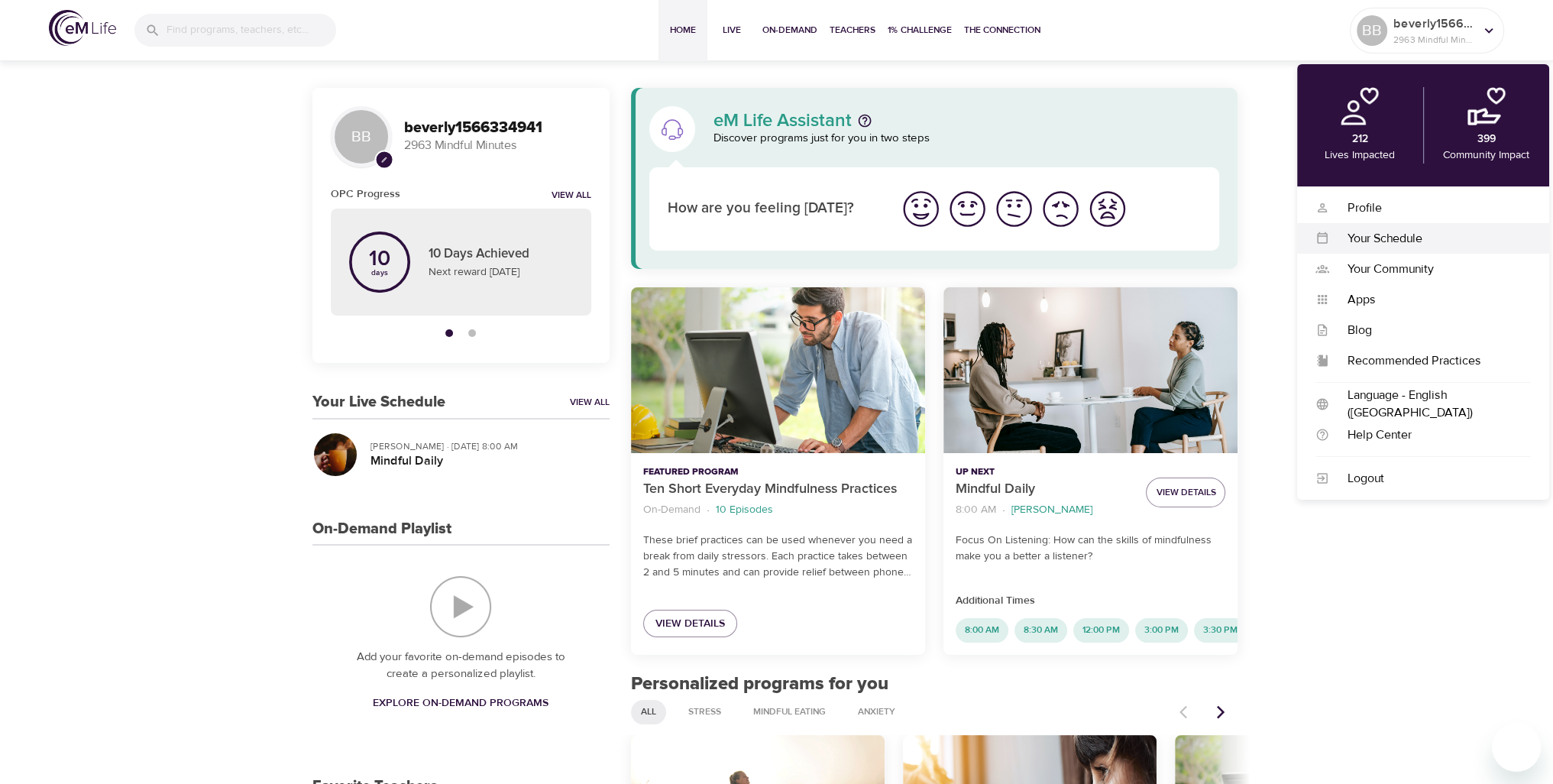
click at [1374, 237] on div "Your Schedule" at bounding box center [1430, 238] width 202 height 17
